Goal: Navigation & Orientation: Find specific page/section

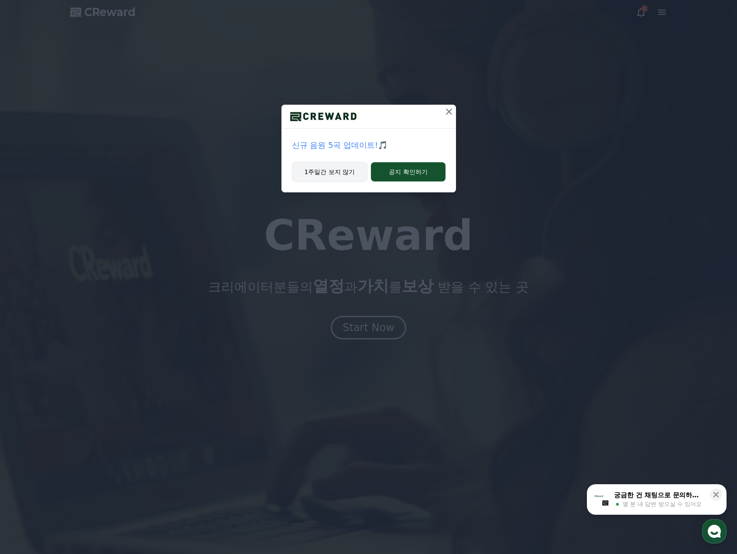
click at [349, 170] on button "1주일간 보지 않기" at bounding box center [330, 172] width 76 height 20
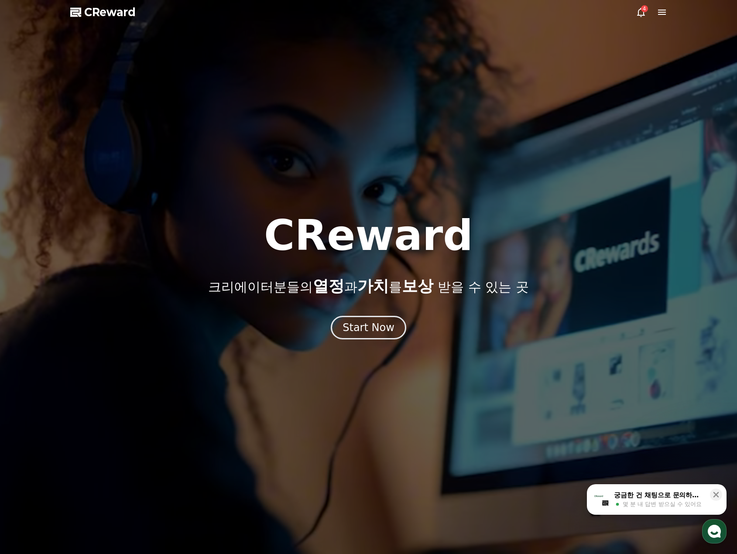
click at [663, 13] on icon at bounding box center [662, 12] width 8 height 5
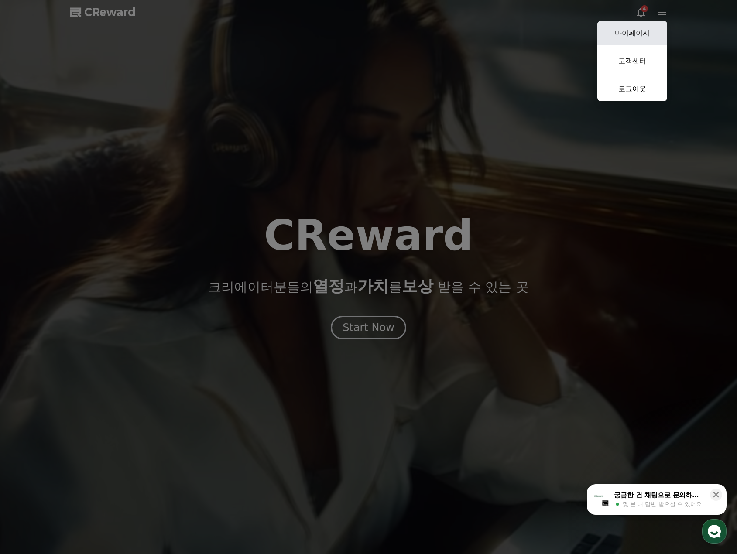
click at [625, 32] on link "마이페이지" at bounding box center [633, 33] width 70 height 24
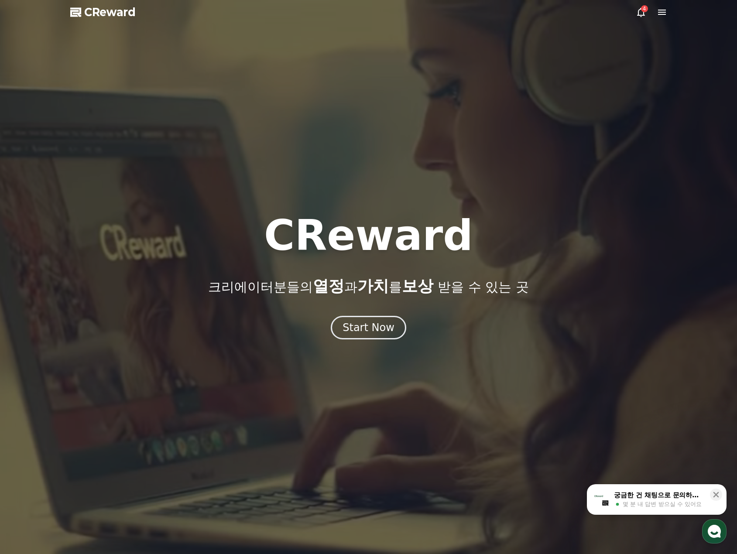
select select "**********"
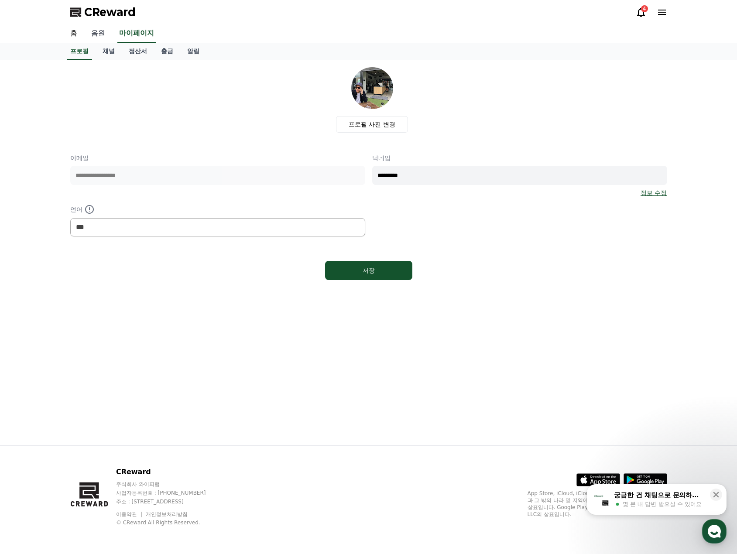
click at [101, 37] on link "음원" at bounding box center [98, 33] width 28 height 18
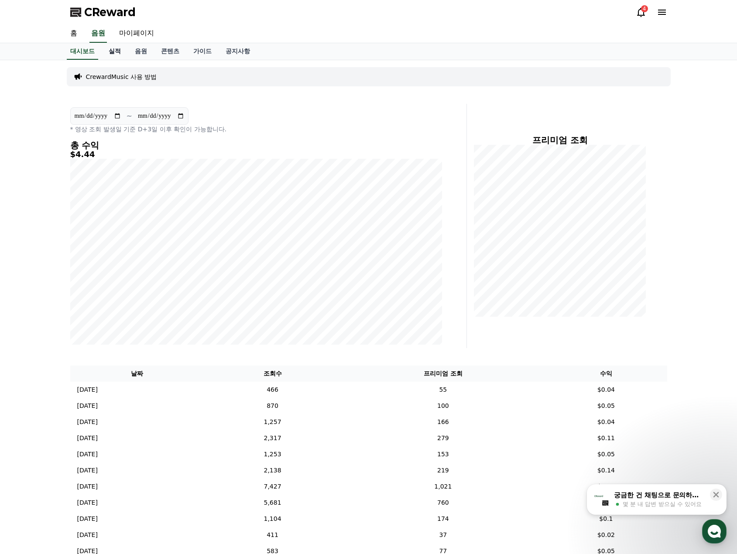
click at [120, 54] on link "실적" at bounding box center [115, 51] width 26 height 17
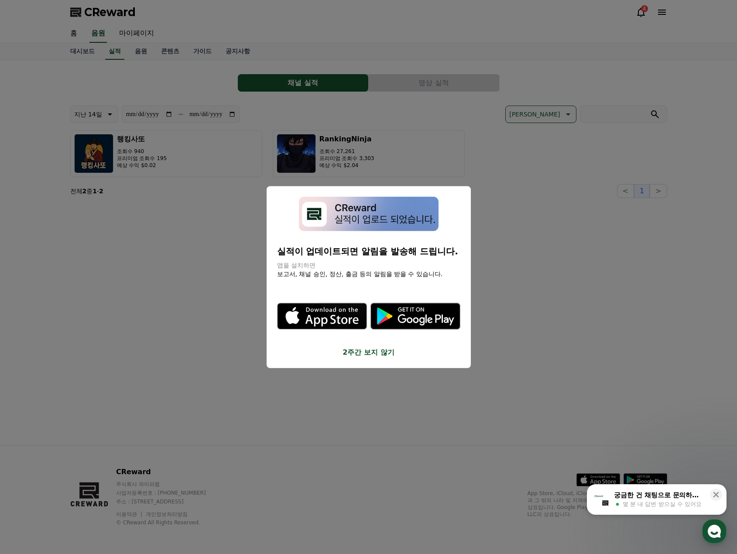
click at [381, 353] on button "2주간 보지 않기" at bounding box center [368, 352] width 183 height 10
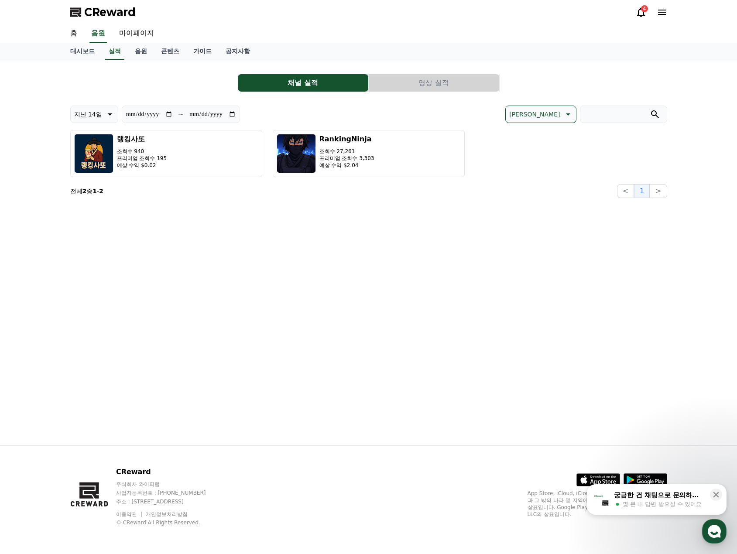
click at [453, 77] on button "영상 실적" at bounding box center [434, 82] width 131 height 17
